Goal: Book appointment/travel/reservation

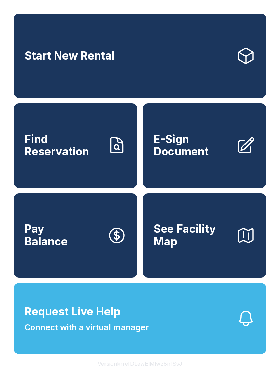
click at [107, 56] on span "Start New Rental" at bounding box center [70, 56] width 90 height 13
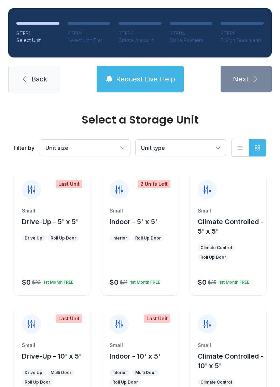
click at [222, 359] on span "Climate Controlled - 10' x 5'" at bounding box center [231, 361] width 66 height 18
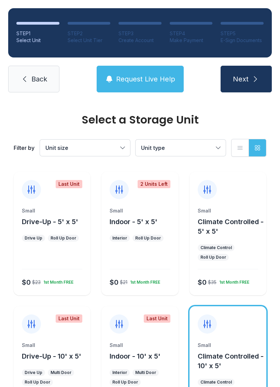
click at [261, 80] on button "Next" at bounding box center [246, 79] width 51 height 27
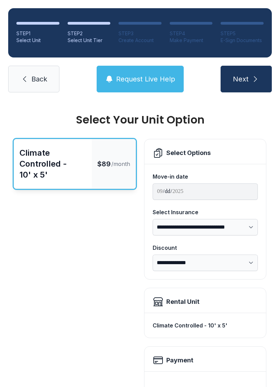
click at [258, 78] on icon "submit" at bounding box center [256, 79] width 8 height 8
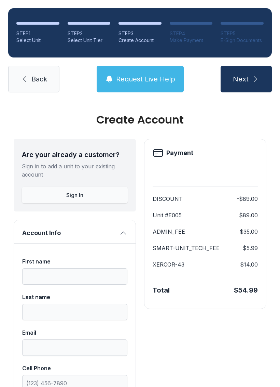
click at [29, 76] on link "Back" at bounding box center [33, 79] width 51 height 27
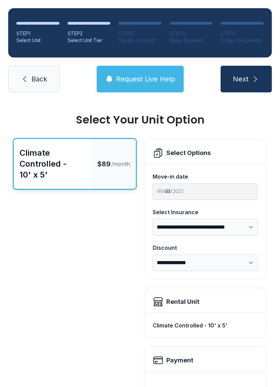
click at [26, 81] on icon at bounding box center [25, 79] width 8 height 8
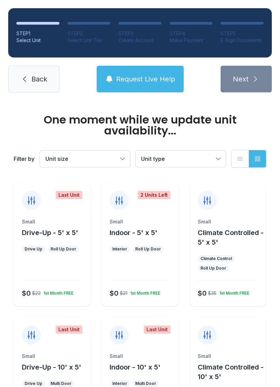
click at [27, 79] on icon at bounding box center [25, 79] width 8 height 8
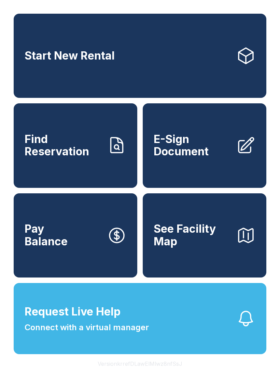
click at [102, 50] on link "Start New Rental" at bounding box center [140, 56] width 253 height 84
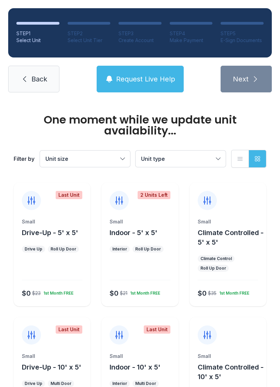
click at [131, 361] on div "Small Indoor - 10' x 5'" at bounding box center [140, 361] width 60 height 19
click at [143, 354] on div "Small" at bounding box center [140, 355] width 60 height 7
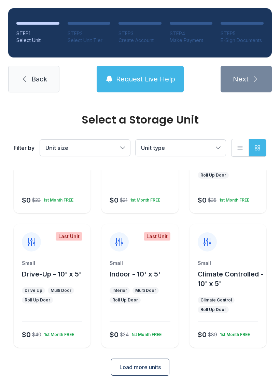
scroll to position [81, 0]
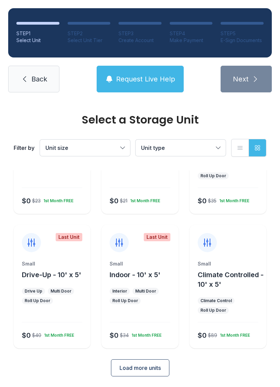
click at [138, 277] on span "Indoor - 10' x 5'" at bounding box center [135, 274] width 51 height 8
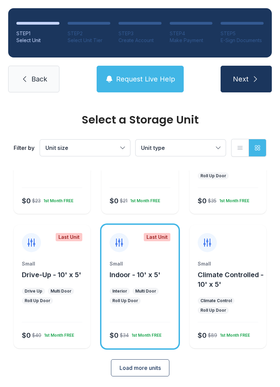
click at [261, 75] on button "Next" at bounding box center [246, 79] width 51 height 27
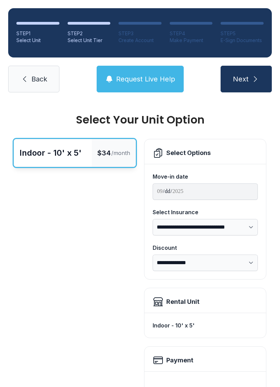
click at [261, 77] on button "Next" at bounding box center [246, 79] width 51 height 27
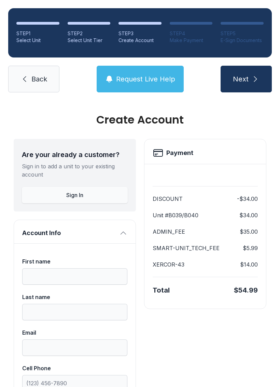
click at [35, 89] on link "Back" at bounding box center [33, 79] width 51 height 27
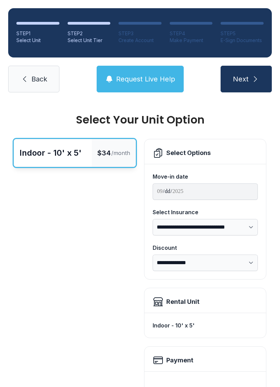
click at [40, 79] on span "Back" at bounding box center [39, 79] width 16 height 10
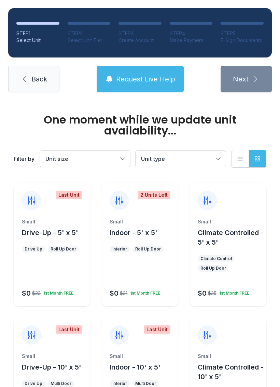
click at [32, 74] on span "Back" at bounding box center [39, 79] width 16 height 10
